Goal: Task Accomplishment & Management: Manage account settings

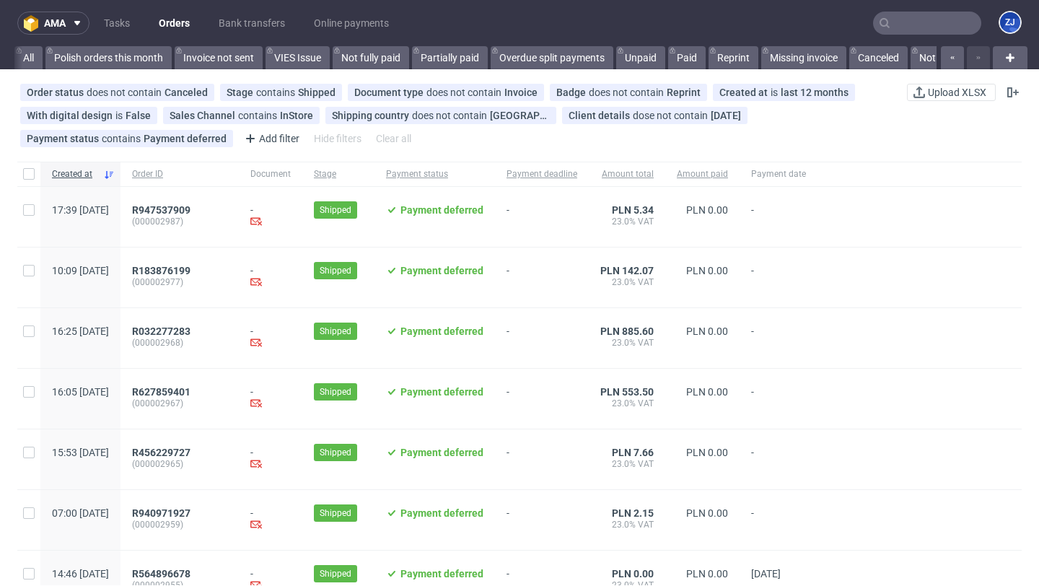
scroll to position [0, 2439]
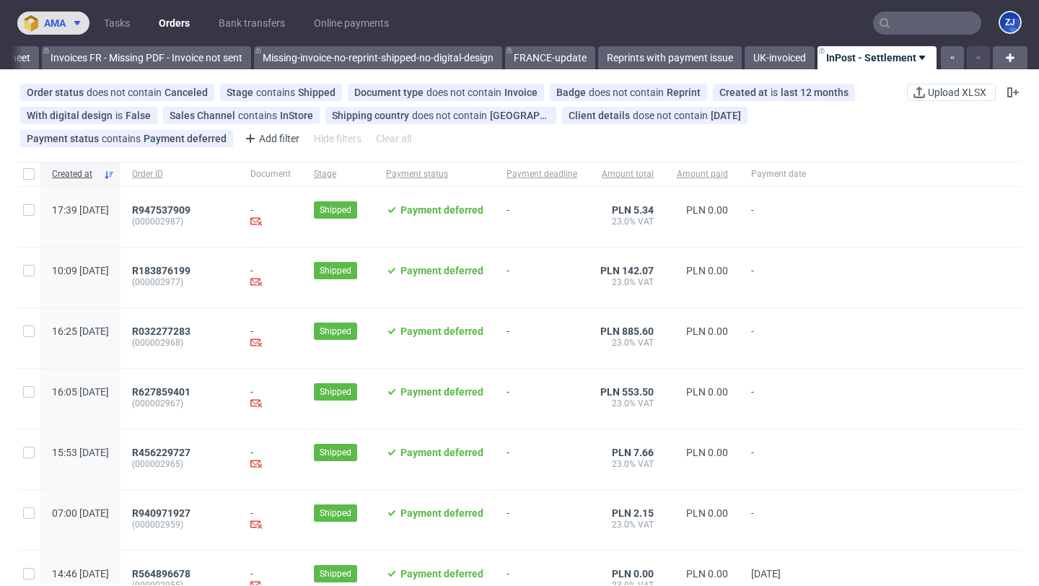
click at [76, 25] on icon at bounding box center [77, 23] width 12 height 12
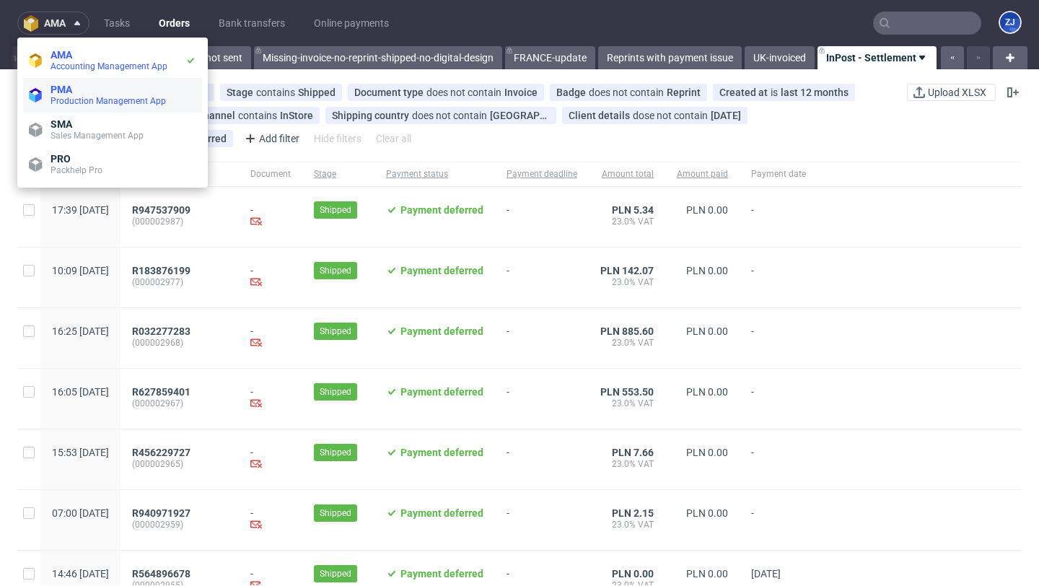
click at [82, 92] on span "PMA" at bounding box center [124, 90] width 146 height 12
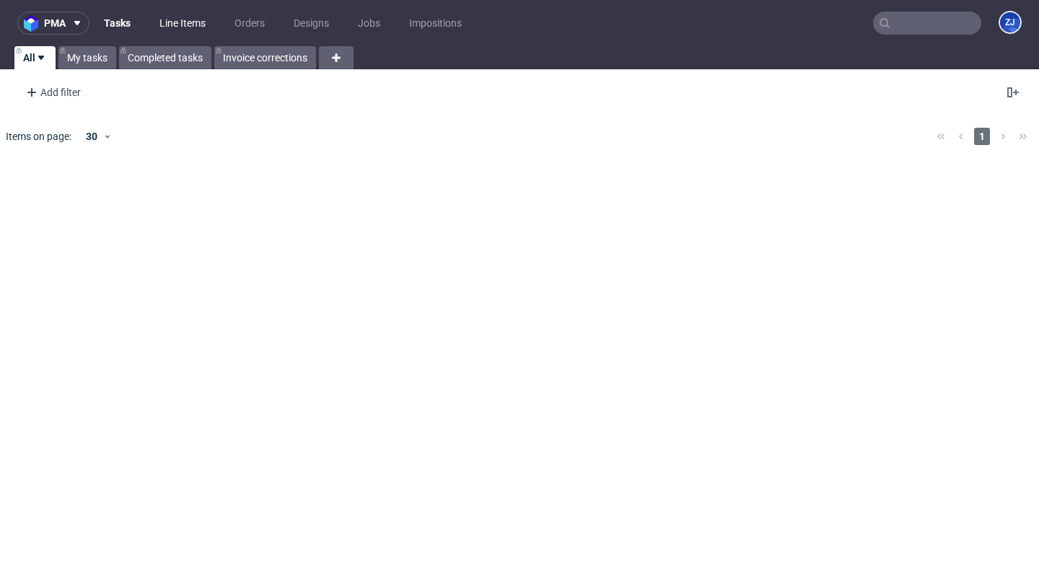
click at [190, 28] on link "Line Items" at bounding box center [183, 23] width 64 height 23
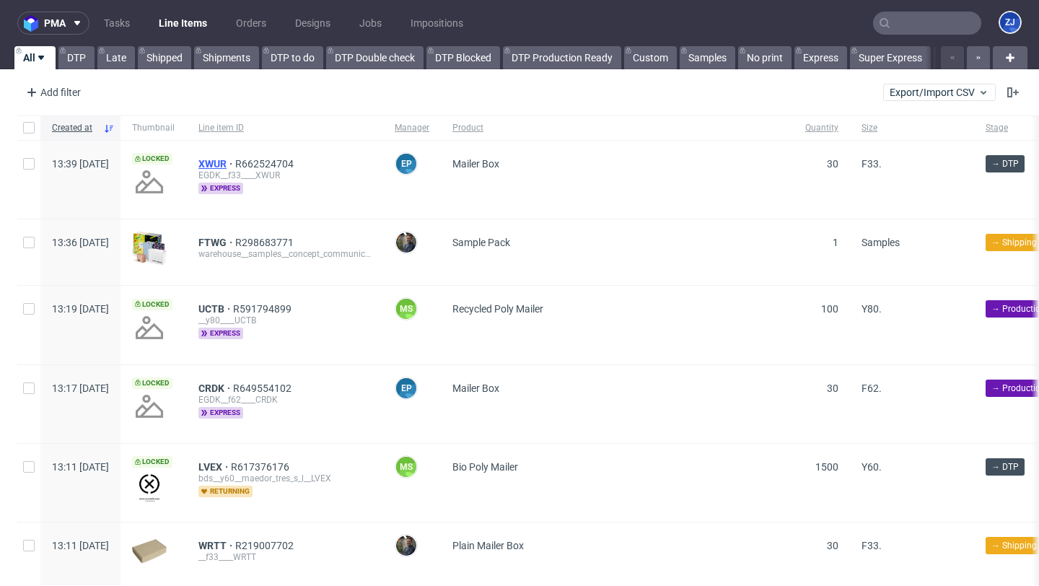
click at [235, 163] on span "XWUR" at bounding box center [216, 164] width 37 height 12
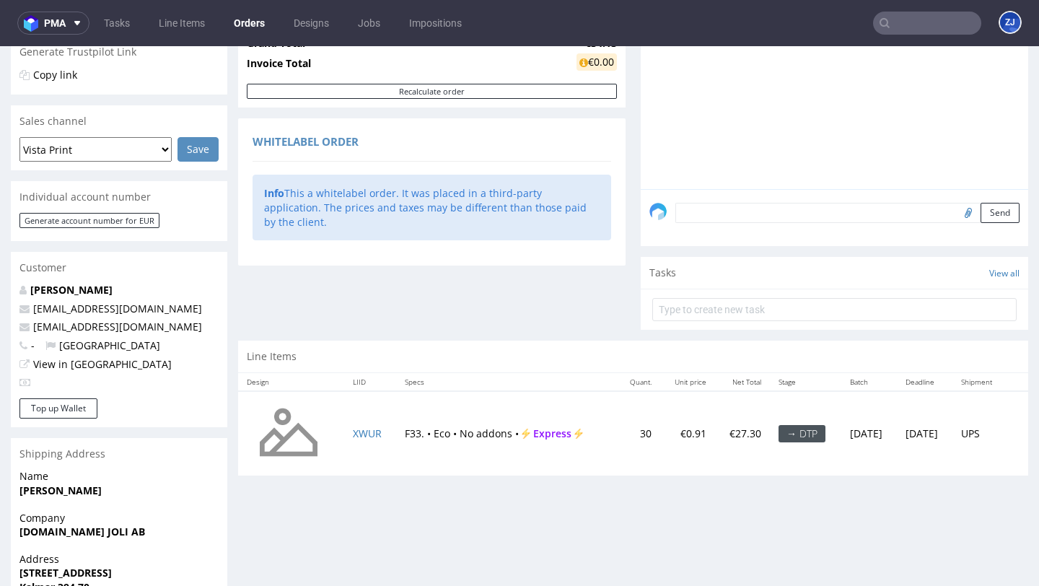
scroll to position [376, 0]
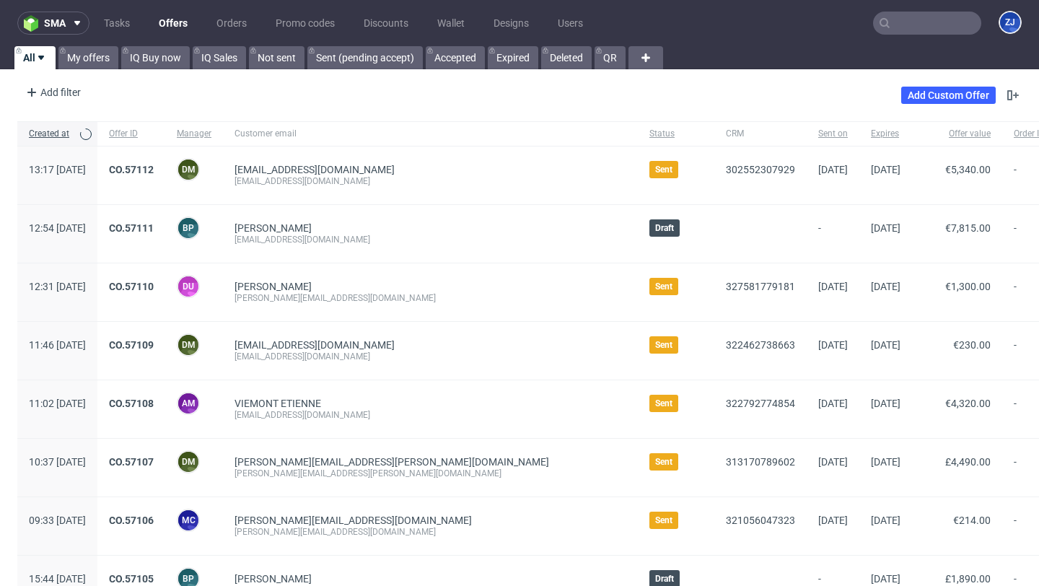
click at [1000, 35] on div "ZJ" at bounding box center [1010, 23] width 23 height 25
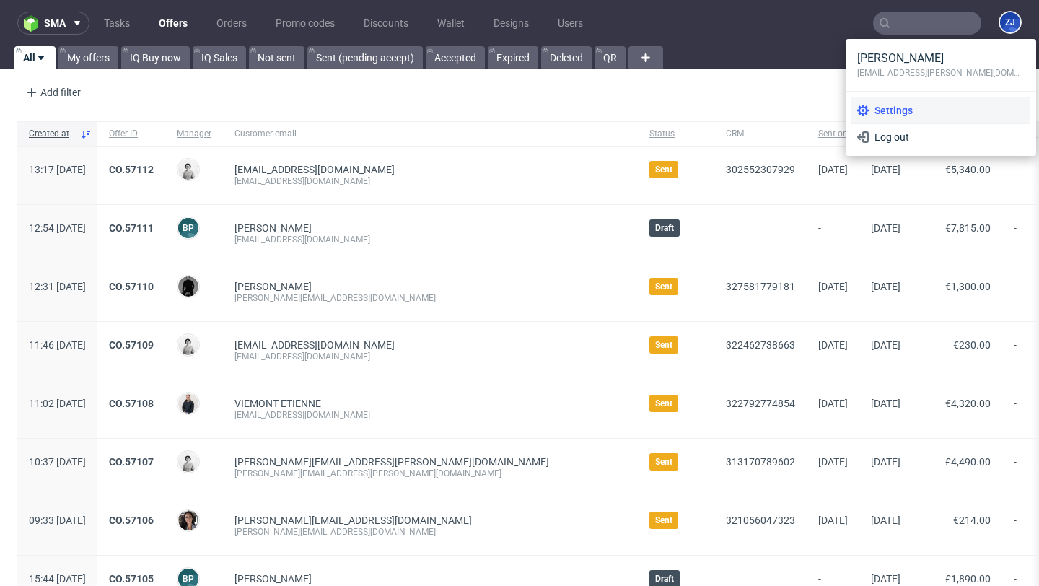
click at [899, 103] on span "Settings" at bounding box center [947, 110] width 156 height 14
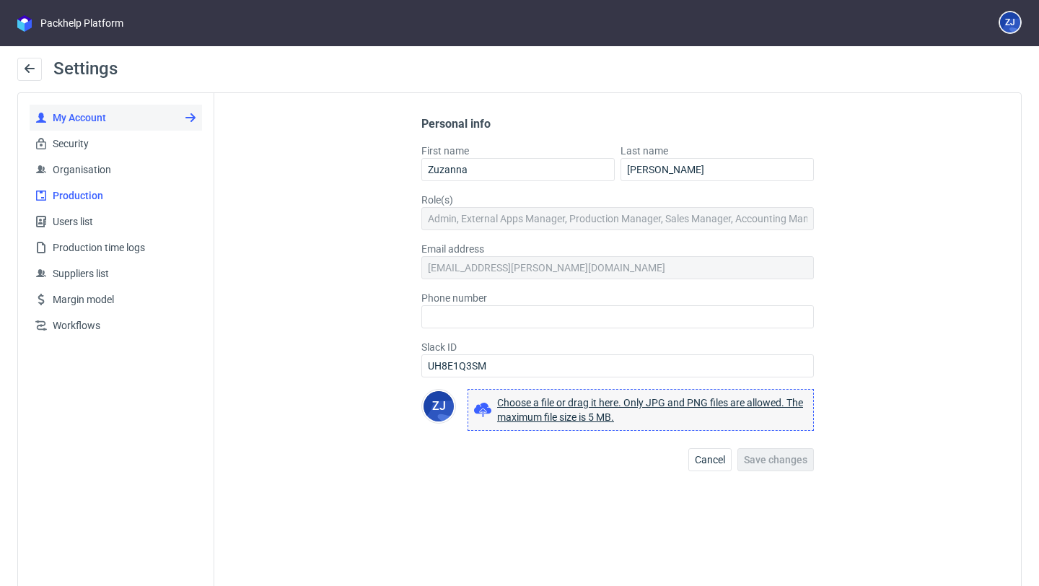
click at [84, 198] on span "Production" at bounding box center [121, 195] width 149 height 14
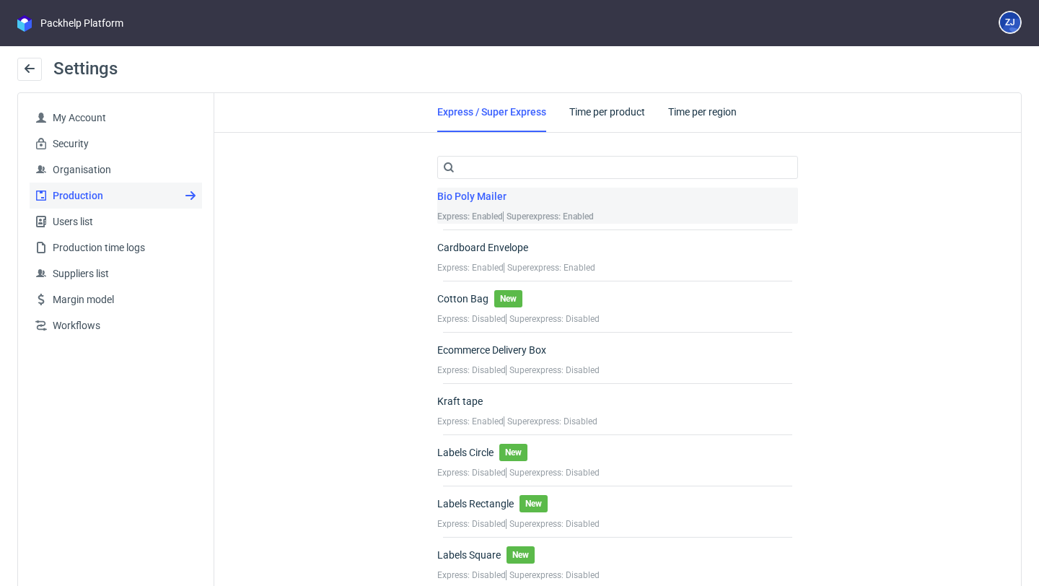
click at [504, 198] on div "Bio Poly Mailer" at bounding box center [515, 199] width 157 height 22
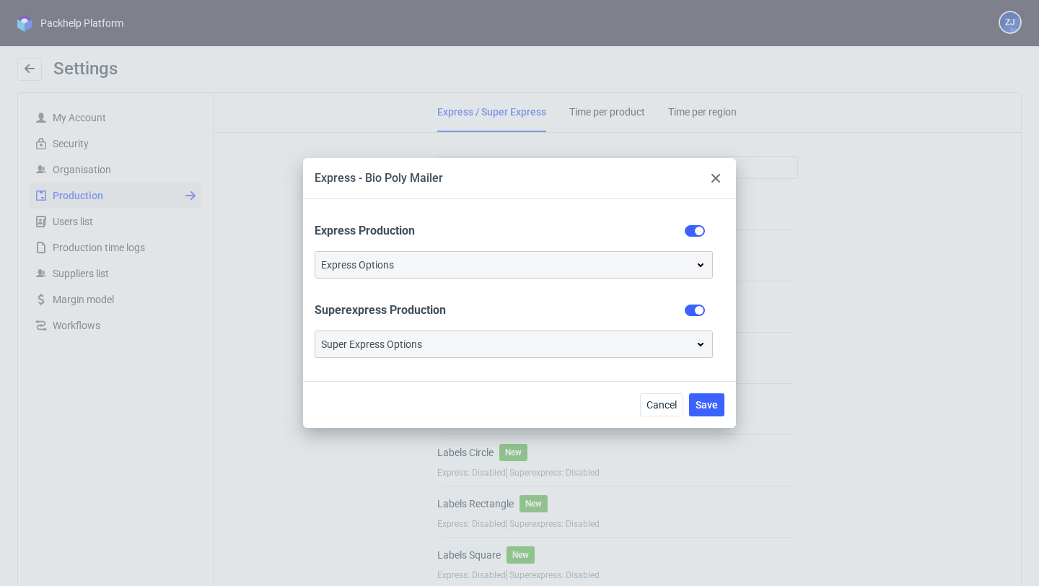
click at [722, 182] on div at bounding box center [715, 178] width 17 height 17
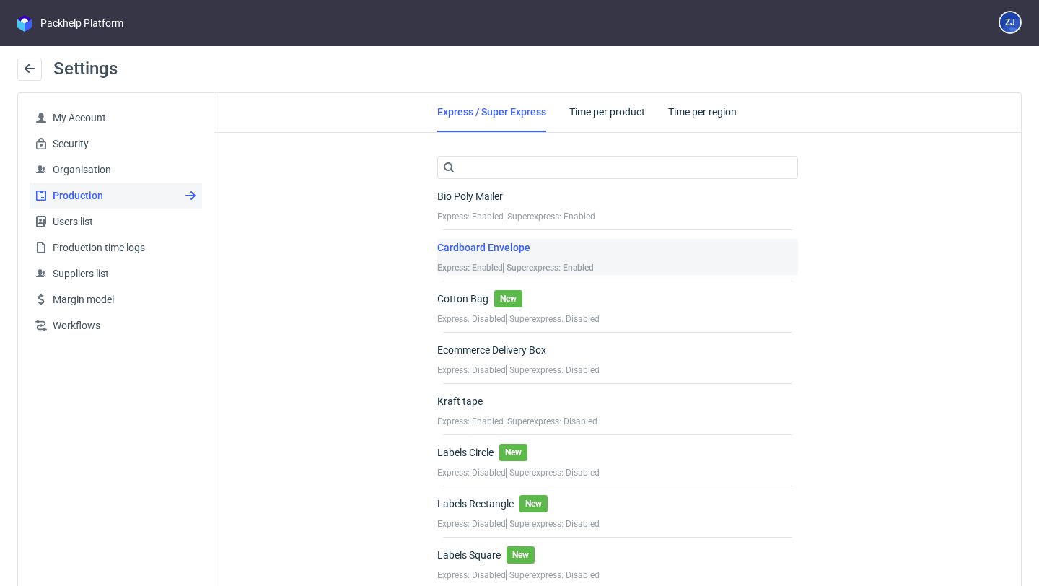
click at [548, 251] on div "Cardboard Envelope" at bounding box center [515, 250] width 157 height 22
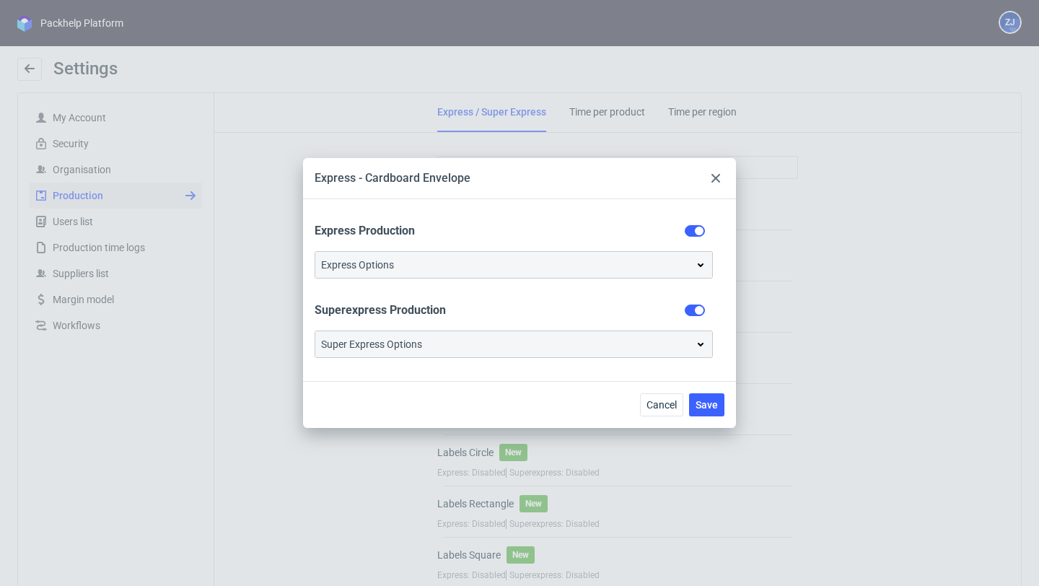
click at [540, 270] on div "Express Options" at bounding box center [513, 265] width 385 height 14
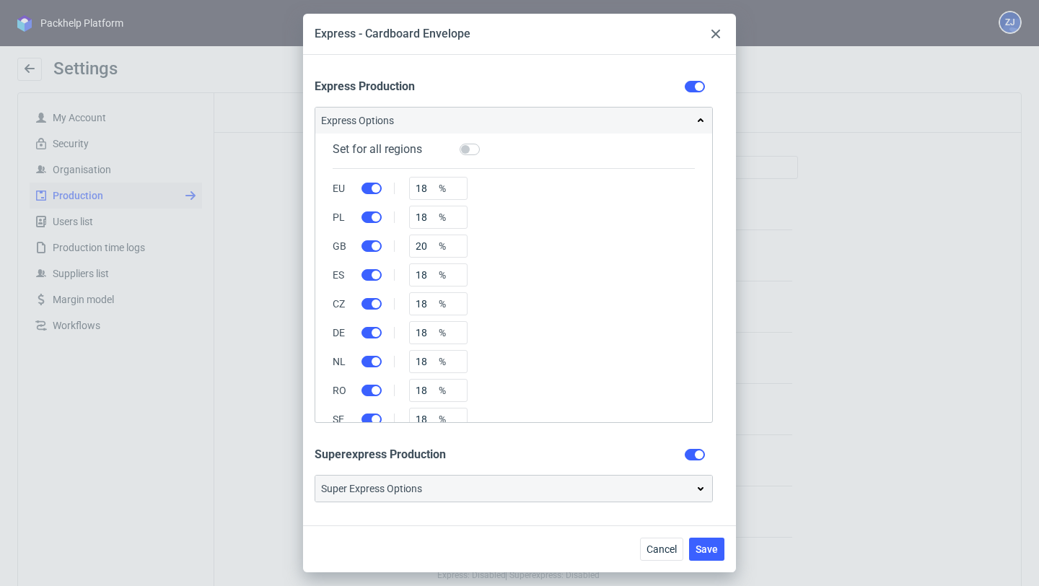
click at [720, 35] on div at bounding box center [715, 33] width 17 height 17
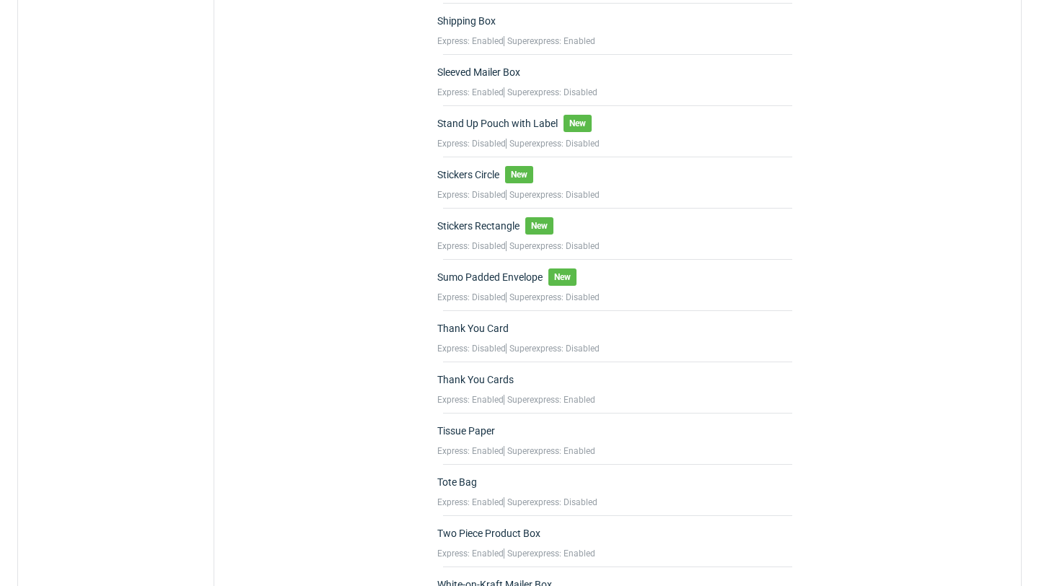
scroll to position [2139, 0]
